Goal: Task Accomplishment & Management: Use online tool/utility

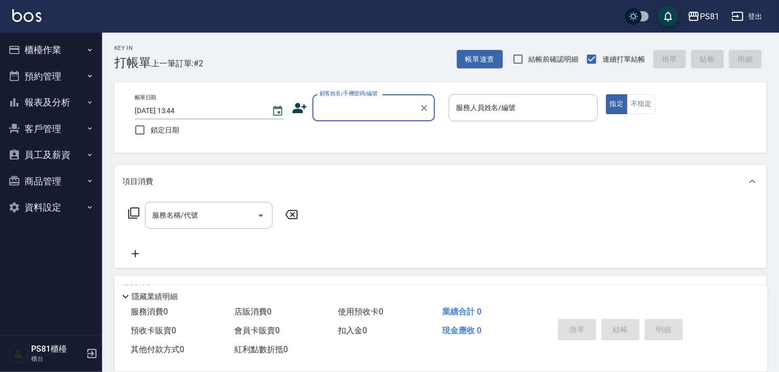
click at [53, 46] on button "櫃檯作業" at bounding box center [51, 50] width 94 height 27
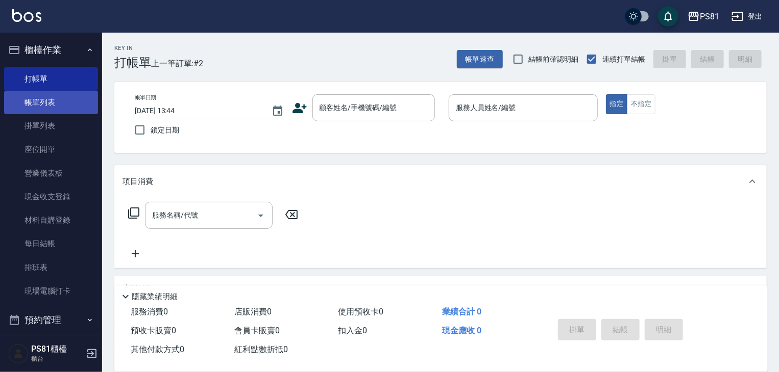
click at [58, 101] on link "帳單列表" at bounding box center [51, 102] width 94 height 23
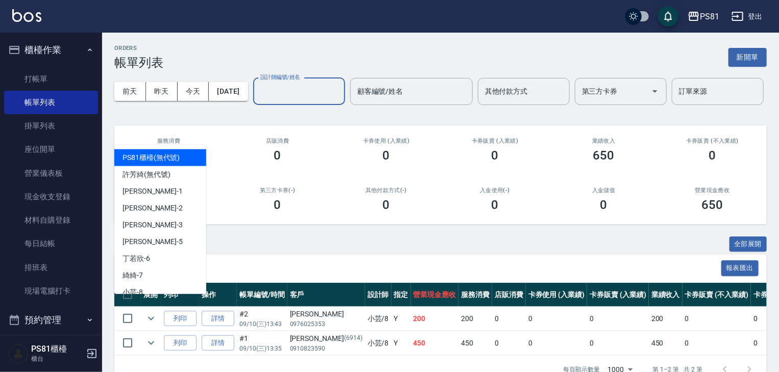
click at [258, 101] on input "設計師編號/姓名" at bounding box center [299, 92] width 83 height 18
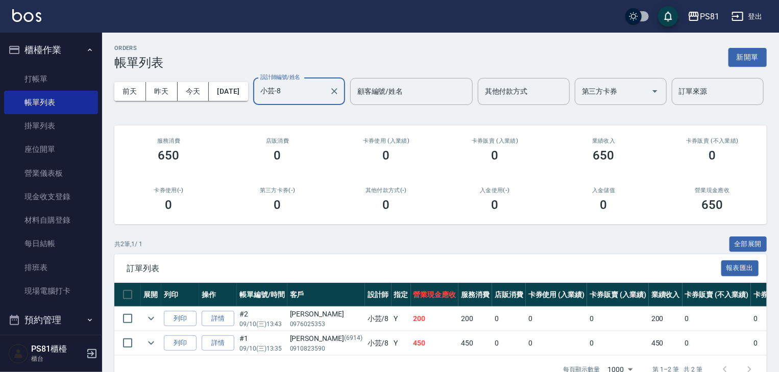
scroll to position [63, 0]
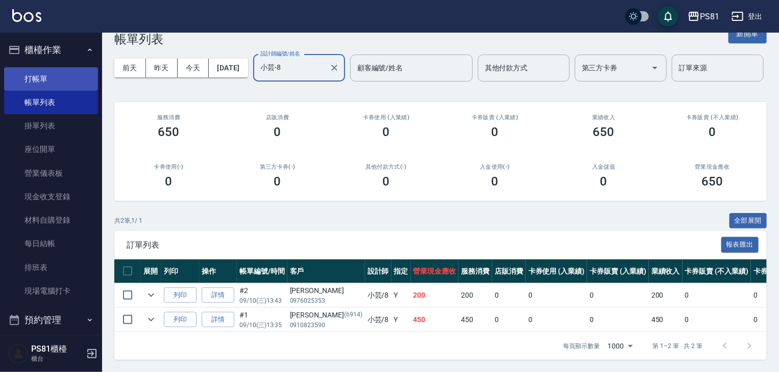
type input "小芸-8"
click at [46, 77] on link "打帳單" at bounding box center [51, 78] width 94 height 23
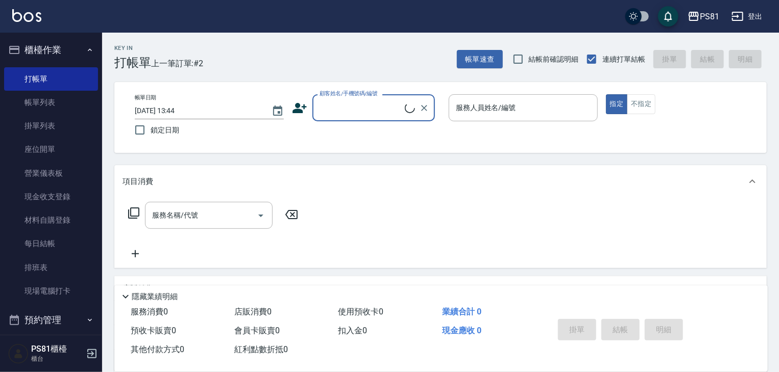
click at [173, 53] on div "Key In 打帳單 上一筆訂單:#2" at bounding box center [152, 51] width 101 height 37
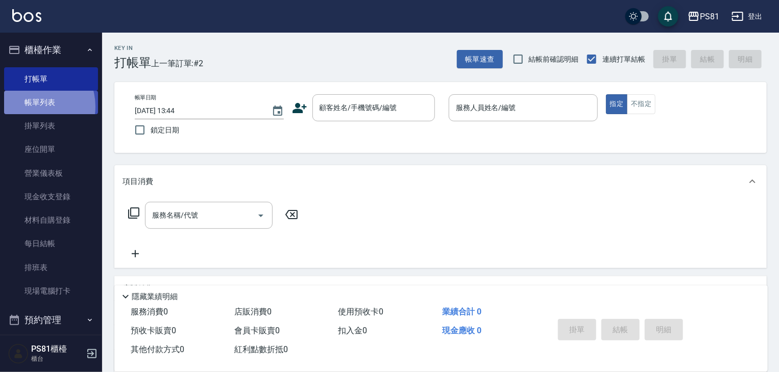
click at [31, 107] on link "帳單列表" at bounding box center [51, 102] width 94 height 23
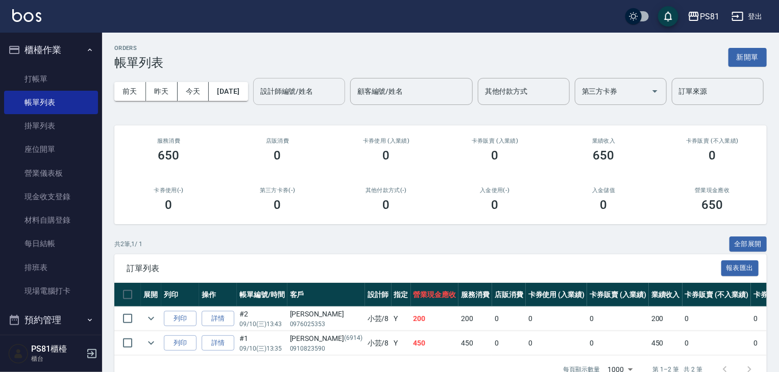
click at [253, 105] on div "設計師編號/姓名" at bounding box center [299, 91] width 92 height 27
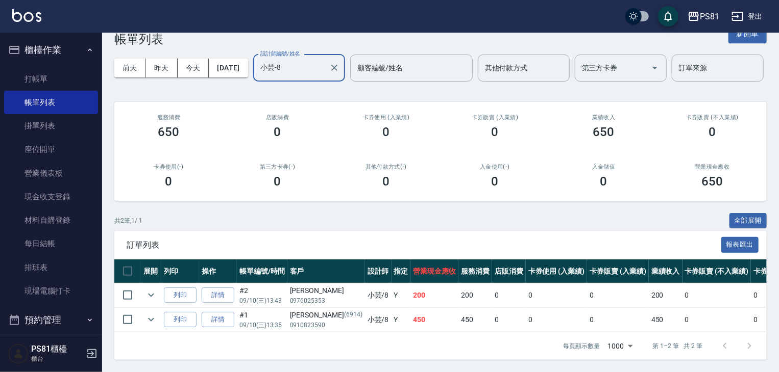
scroll to position [63, 0]
type input "小芸-8"
click at [53, 80] on link "打帳單" at bounding box center [51, 78] width 94 height 23
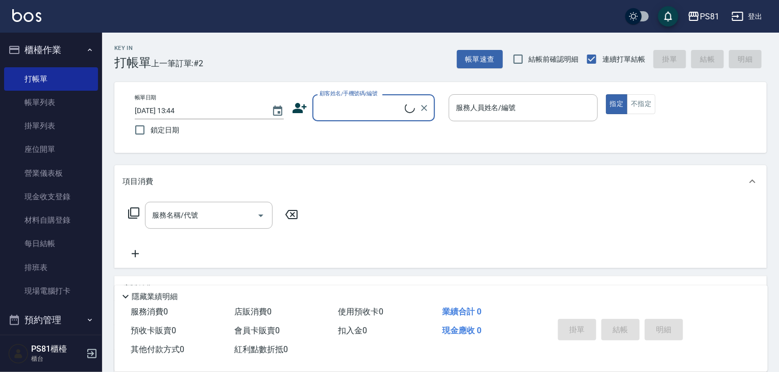
click at [190, 67] on span "上一筆訂單:#2" at bounding box center [177, 63] width 53 height 13
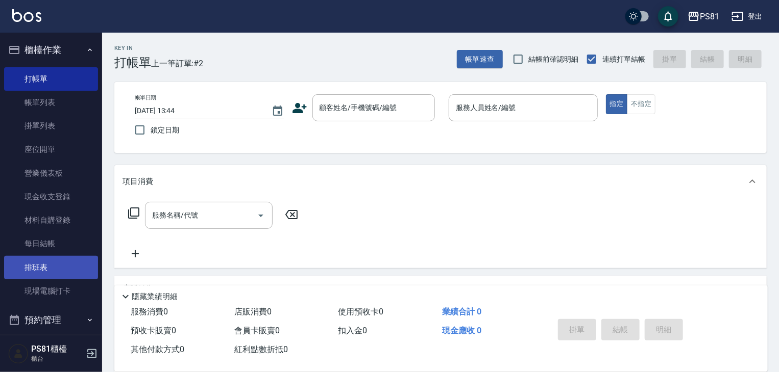
click at [45, 264] on link "排班表" at bounding box center [51, 267] width 94 height 23
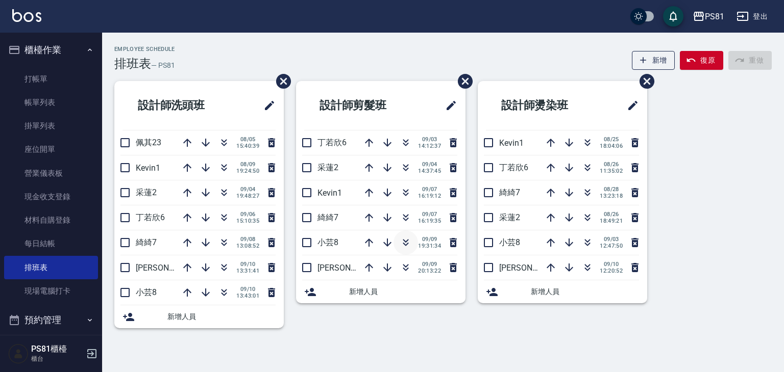
click at [408, 237] on icon "button" at bounding box center [405, 243] width 12 height 12
click at [220, 268] on icon "button" at bounding box center [224, 268] width 12 height 12
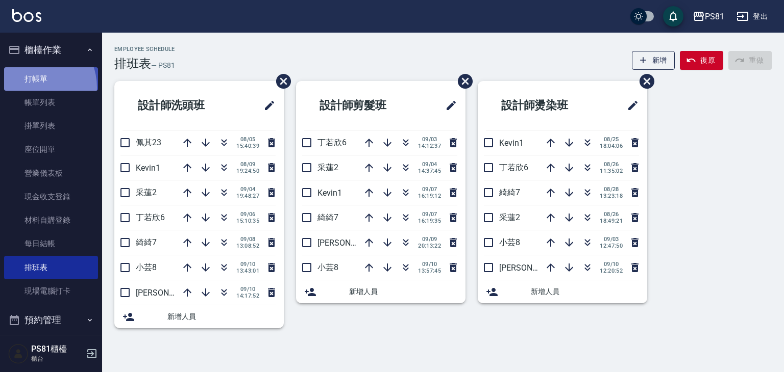
click at [32, 87] on link "打帳單" at bounding box center [51, 78] width 94 height 23
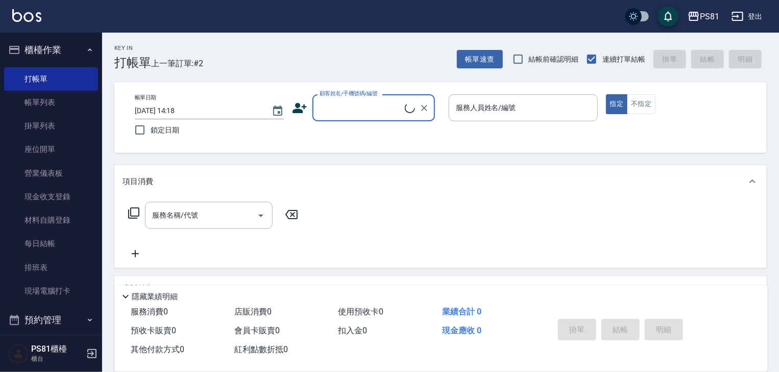
click at [353, 108] on input "顧客姓名/手機號碼/編號" at bounding box center [361, 108] width 88 height 18
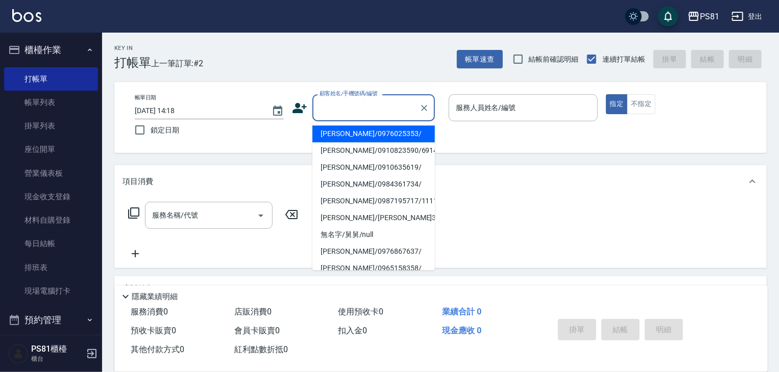
click at [352, 131] on li "[PERSON_NAME]/0976025353/" at bounding box center [373, 134] width 122 height 17
type input "[PERSON_NAME]/0976025353/"
type input "小芸-8"
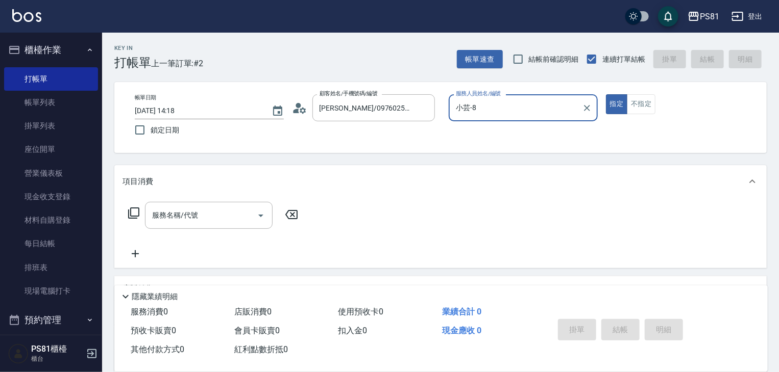
drag, startPoint x: 634, startPoint y: 108, endPoint x: 499, endPoint y: 109, distance: 134.2
click at [635, 108] on button "不指定" at bounding box center [641, 104] width 29 height 20
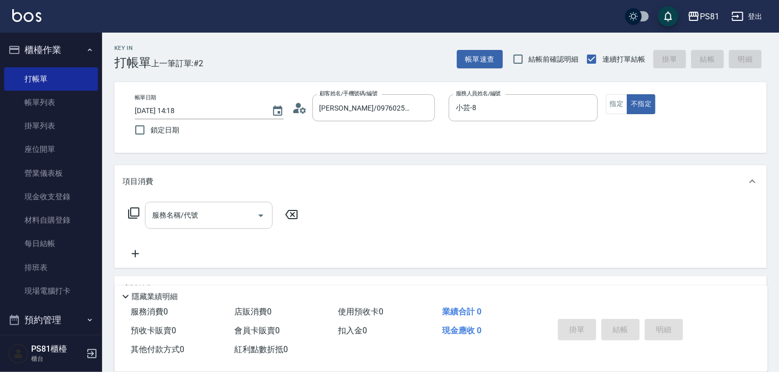
click at [215, 217] on input "服務名稱/代號" at bounding box center [200, 216] width 103 height 18
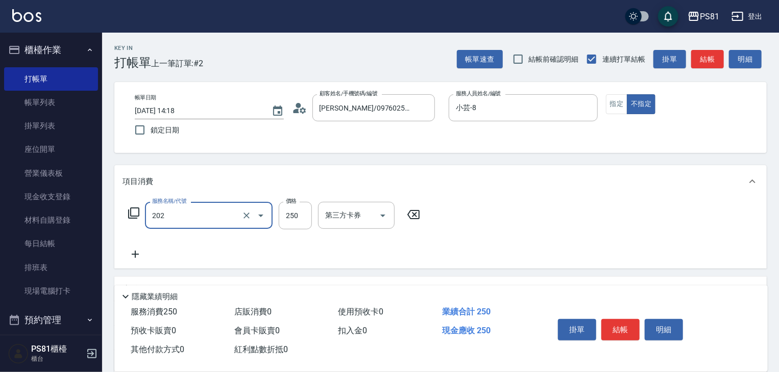
type input "單剪250(202)"
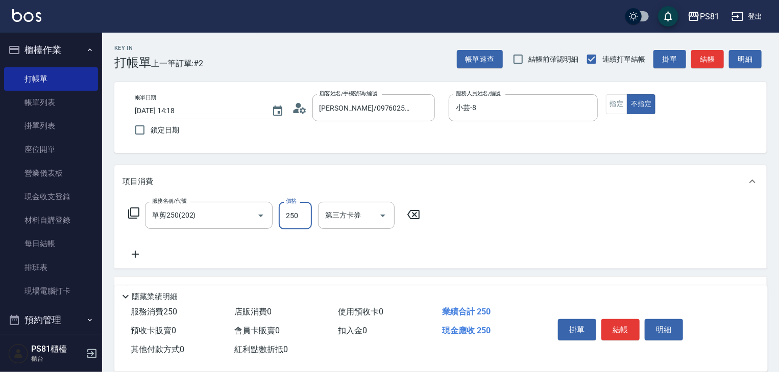
click at [613, 327] on button "結帳" at bounding box center [620, 329] width 38 height 21
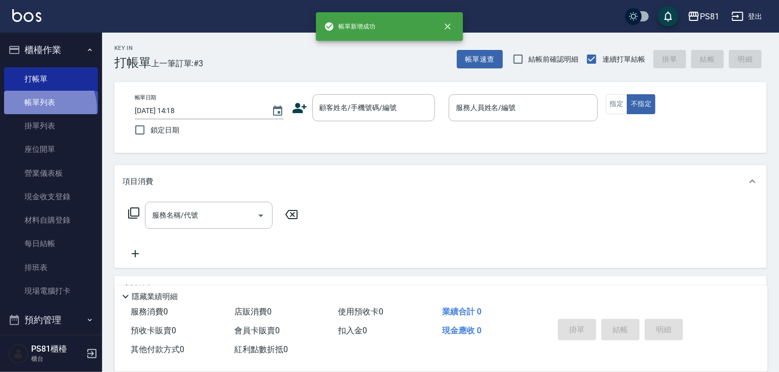
click at [45, 109] on link "帳單列表" at bounding box center [51, 102] width 94 height 23
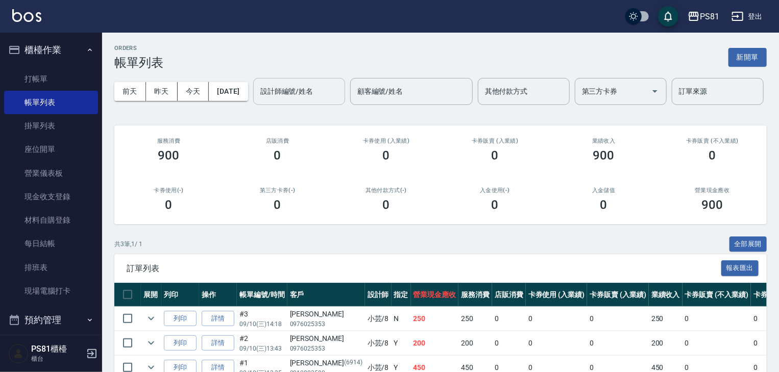
click at [258, 101] on input "設計師編號/姓名" at bounding box center [299, 92] width 83 height 18
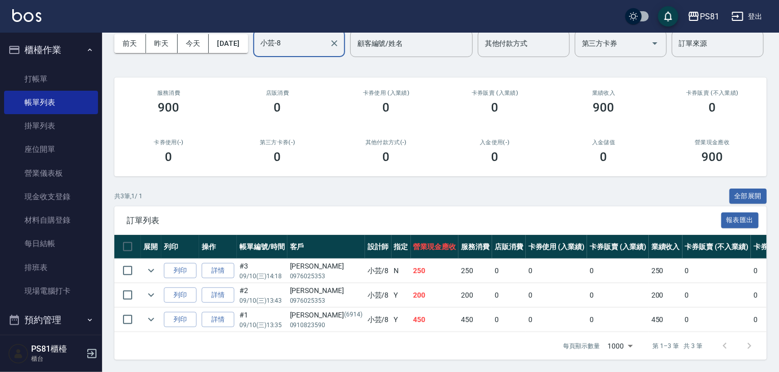
scroll to position [87, 0]
type input "小芸-8"
drag, startPoint x: 381, startPoint y: 264, endPoint x: 375, endPoint y: 280, distance: 16.8
click at [411, 264] on td "250" at bounding box center [435, 271] width 48 height 24
drag, startPoint x: 375, startPoint y: 280, endPoint x: 313, endPoint y: 272, distance: 62.7
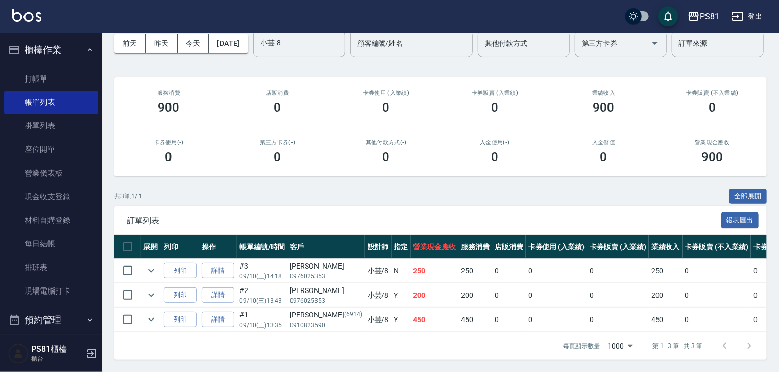
click at [391, 284] on td "Y" at bounding box center [400, 296] width 19 height 24
click at [152, 289] on icon "expand row" at bounding box center [151, 295] width 12 height 12
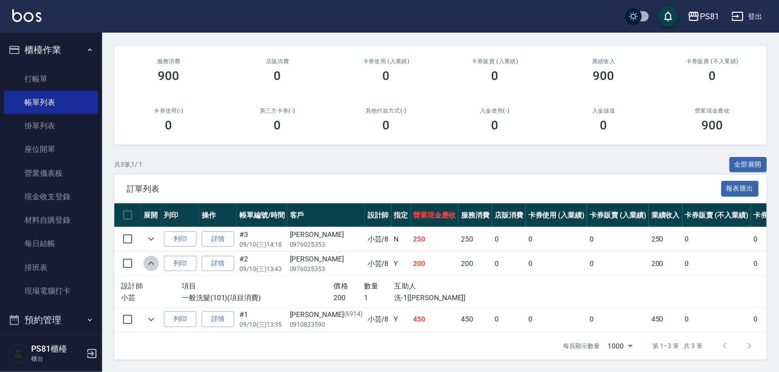
drag, startPoint x: 152, startPoint y: 285, endPoint x: 149, endPoint y: 277, distance: 8.7
click at [152, 270] on icon "expand row" at bounding box center [151, 264] width 12 height 12
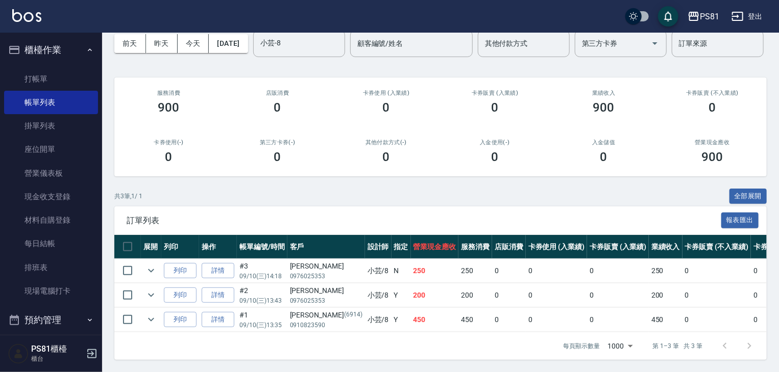
click at [146, 273] on td at bounding box center [151, 271] width 20 height 24
click at [147, 265] on icon "expand row" at bounding box center [151, 271] width 12 height 12
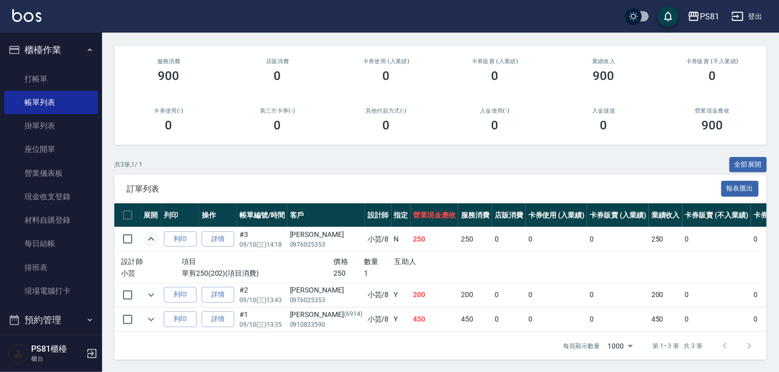
click at [151, 245] on icon "expand row" at bounding box center [151, 239] width 12 height 12
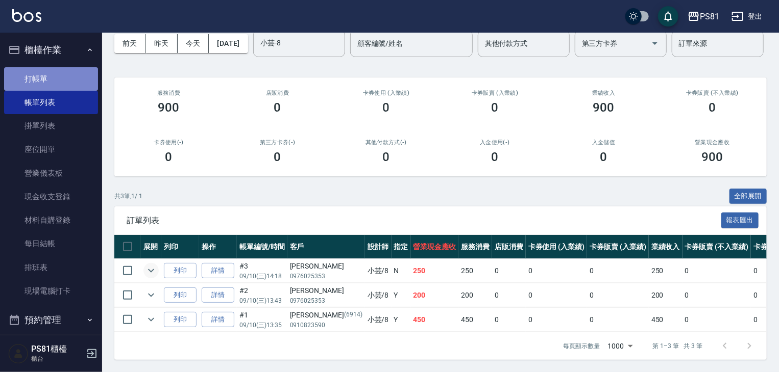
click at [60, 79] on link "打帳單" at bounding box center [51, 78] width 94 height 23
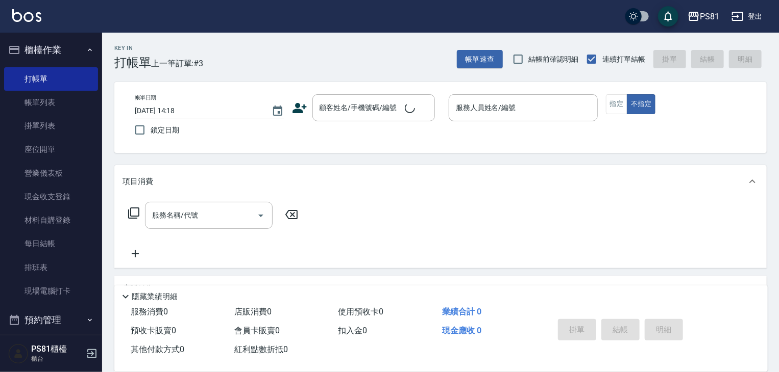
click at [179, 76] on div "Key In 打帳單 上一筆訂單:#3 帳單速查 結帳前確認明細 連續打單結帳 掛單 結帳 明細 帳單日期 [DATE] 14:18 鎖定日期 顧客姓名/手機…" at bounding box center [440, 264] width 677 height 463
